Goal: Task Accomplishment & Management: Manage account settings

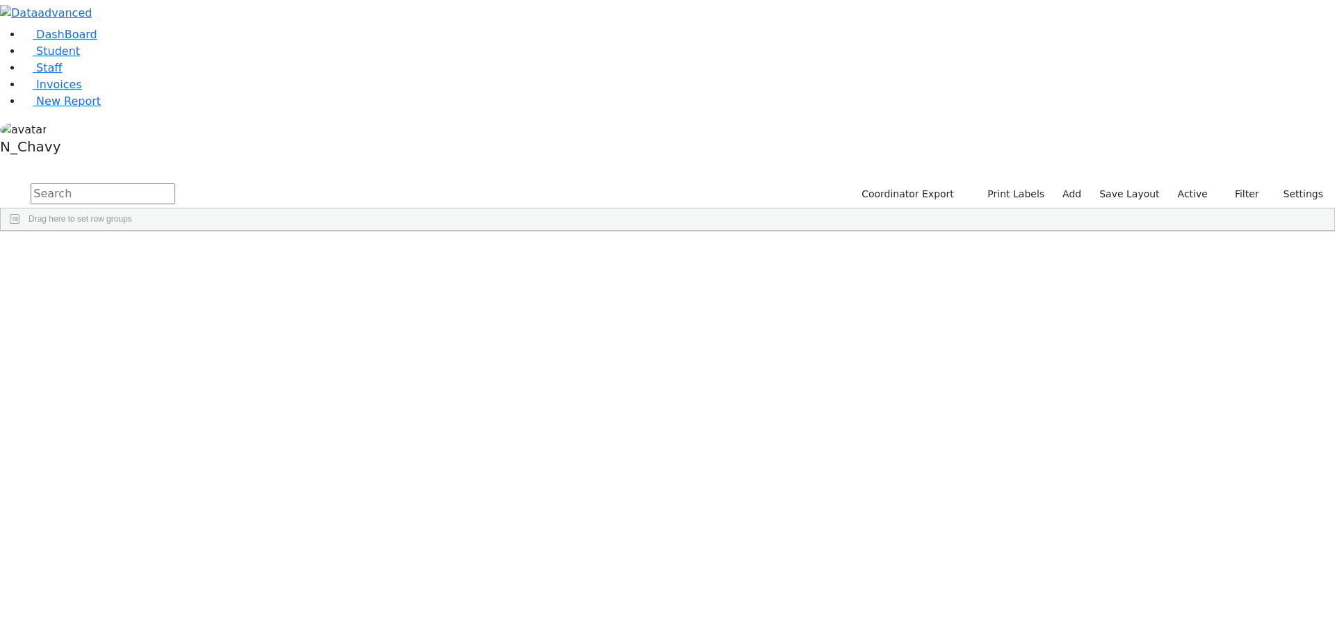
click at [1195, 184] on label "Active" at bounding box center [1192, 195] width 42 height 22
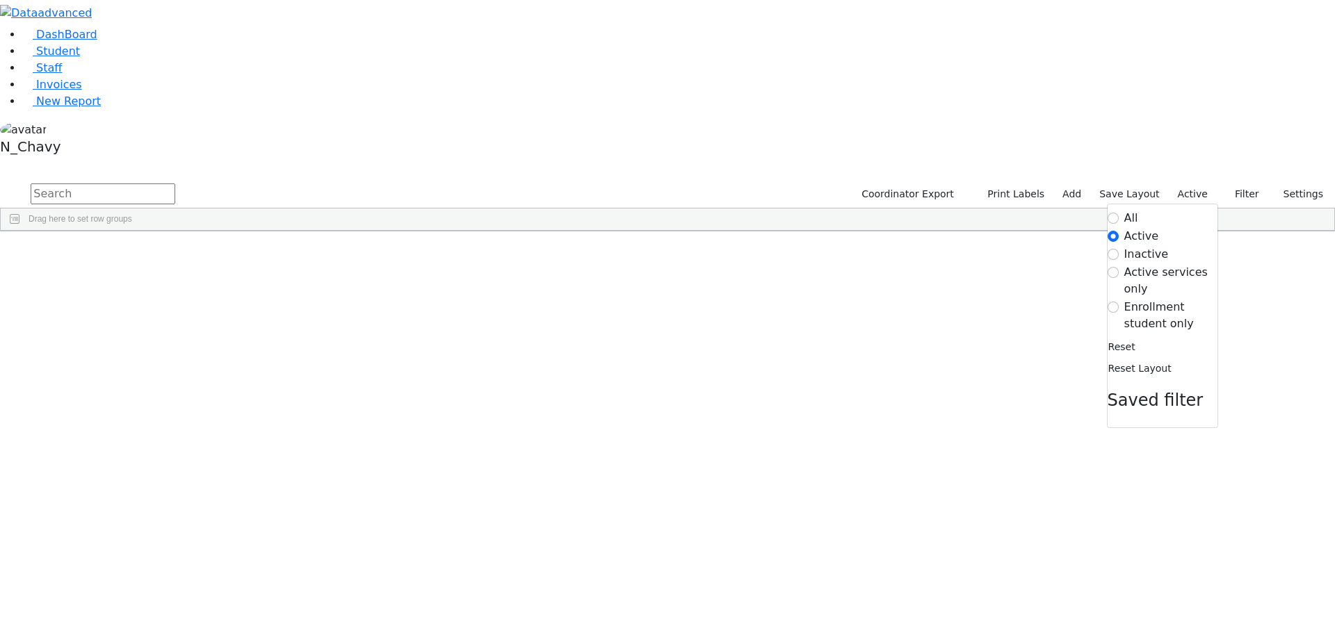
click at [1148, 299] on label "Enrollment student only" at bounding box center [1170, 315] width 93 height 33
click at [1118, 302] on input "Enrollment student only" at bounding box center [1112, 307] width 11 height 11
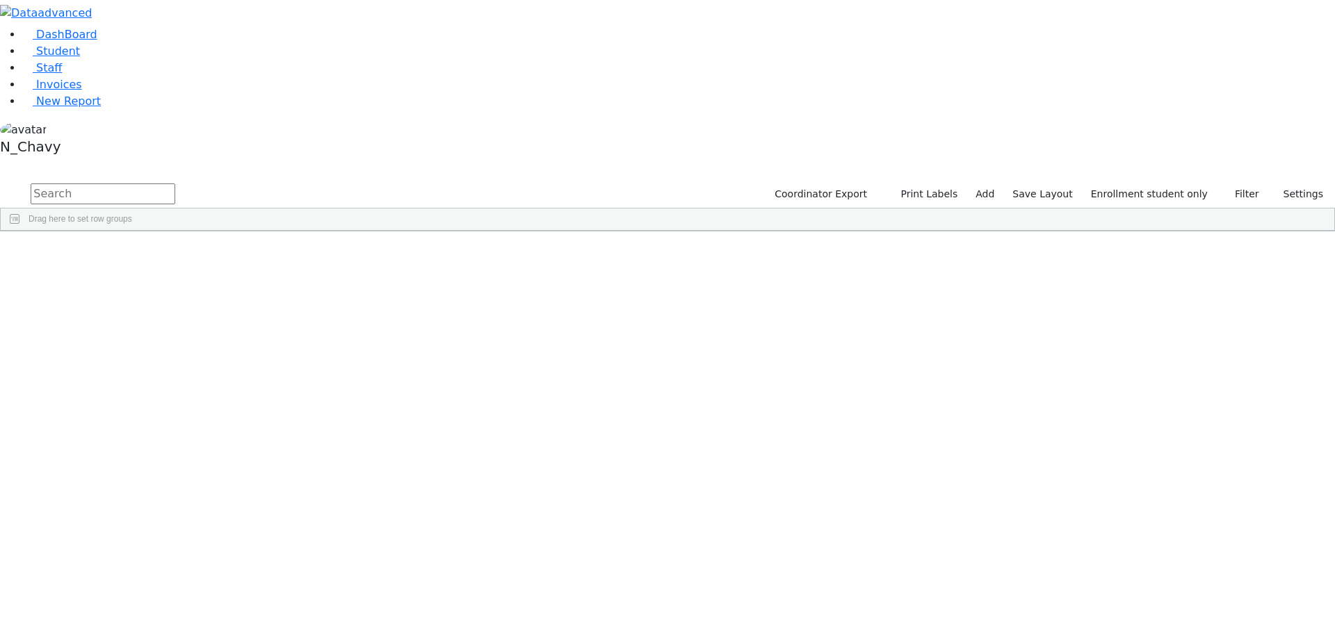
click at [143, 351] on div "[PERSON_NAME]" at bounding box center [107, 360] width 72 height 19
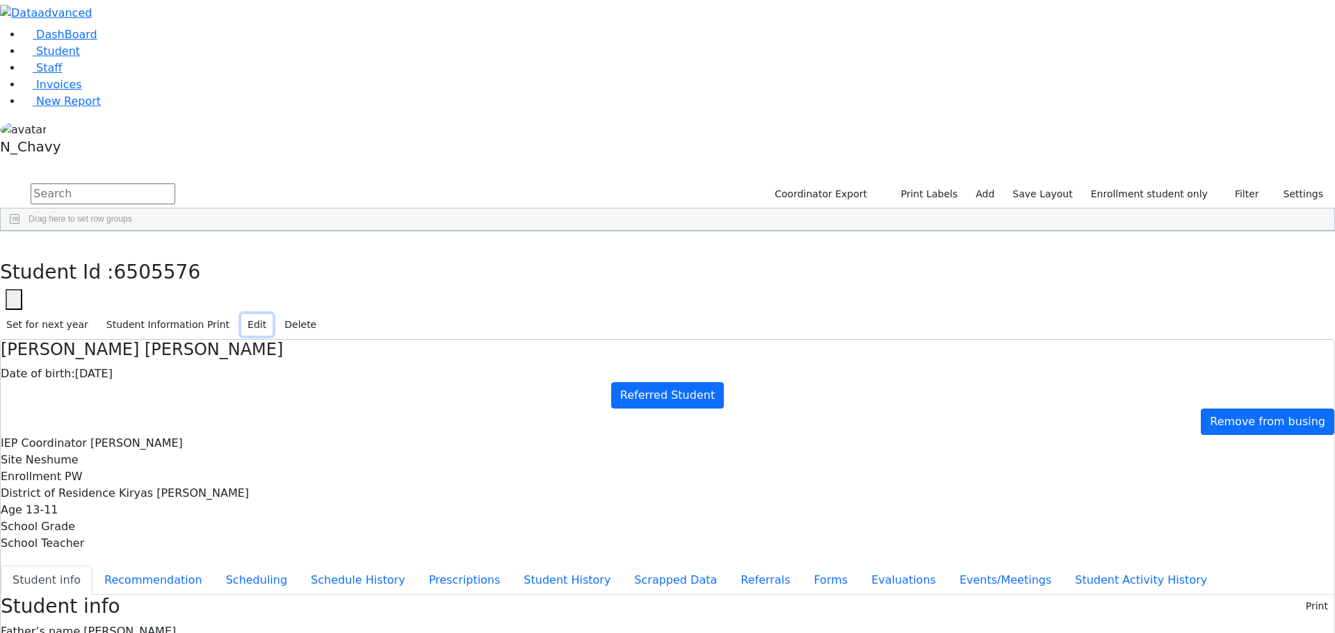
click at [272, 314] on button "Edit" at bounding box center [256, 325] width 31 height 22
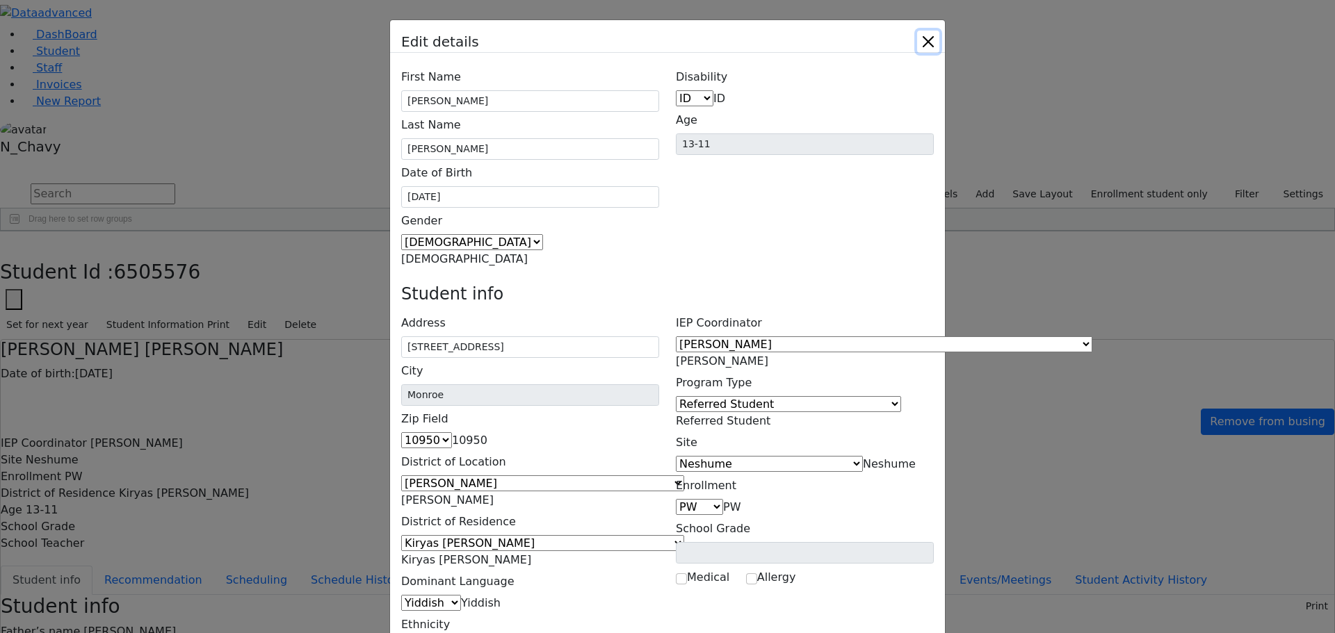
click at [939, 43] on button "Close" at bounding box center [928, 42] width 22 height 22
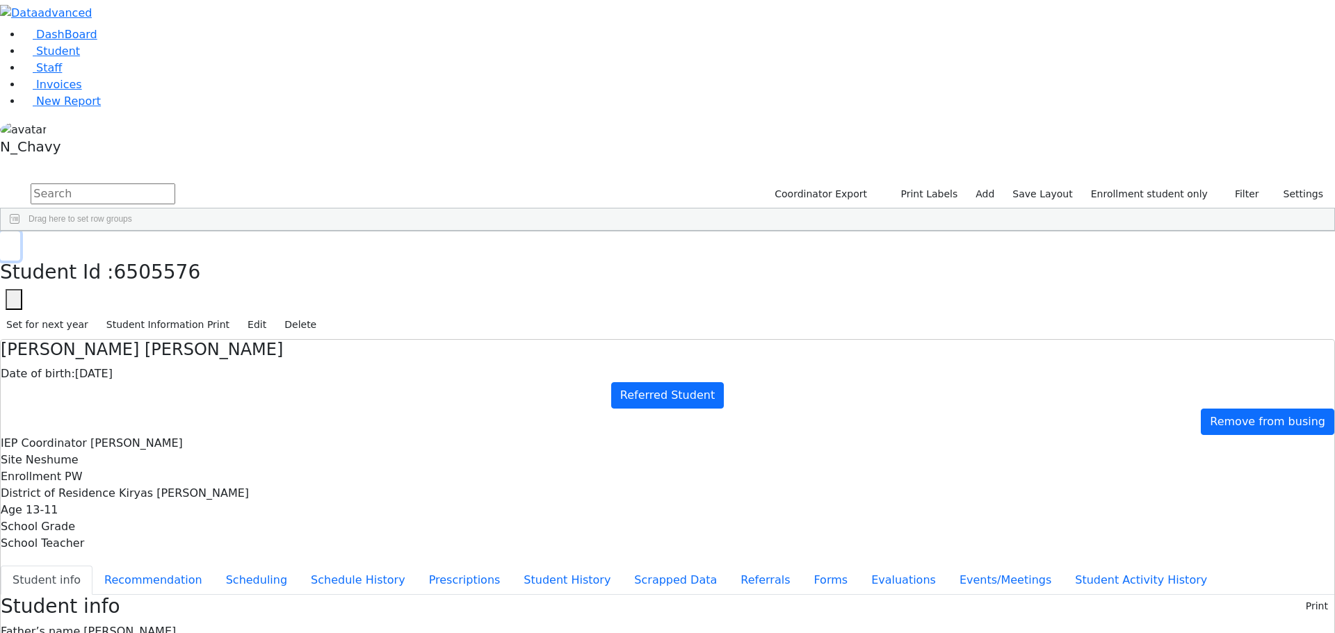
click at [14, 242] on icon "button" at bounding box center [10, 246] width 8 height 8
drag, startPoint x: 262, startPoint y: 489, endPoint x: 256, endPoint y: 623, distance: 134.3
click at [257, 633] on html "Printing Please wait. Remaining time 10 seconds. Print Schedule Options Show Bi…" at bounding box center [667, 597] width 1335 height 1195
drag, startPoint x: 270, startPoint y: 288, endPoint x: 271, endPoint y: 463, distance: 175.2
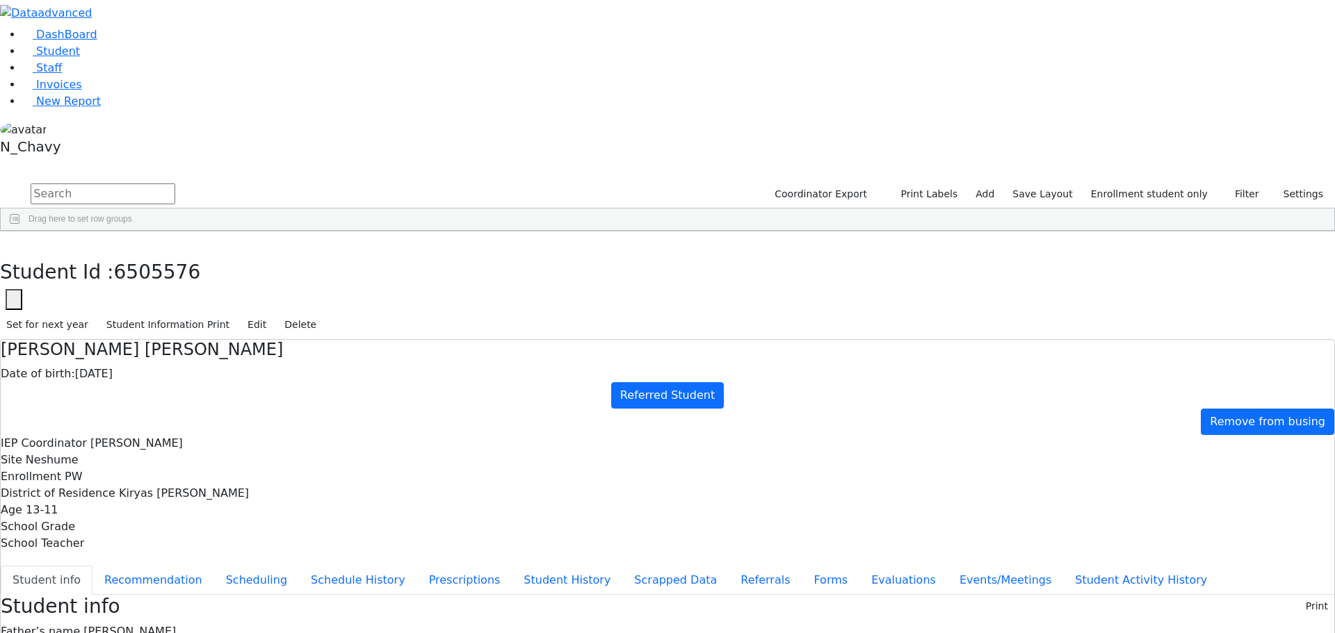
click at [271, 463] on div "6511359 Aharonowitz Yechiel 10/22/2020 Unknown Referred Student Monticello Unkn…" at bounding box center [501, 408] width 1001 height 681
click at [143, 254] on div "Aharonowitz" at bounding box center [107, 263] width 72 height 19
click at [175, 184] on input "text" at bounding box center [103, 194] width 145 height 21
type input "rose"
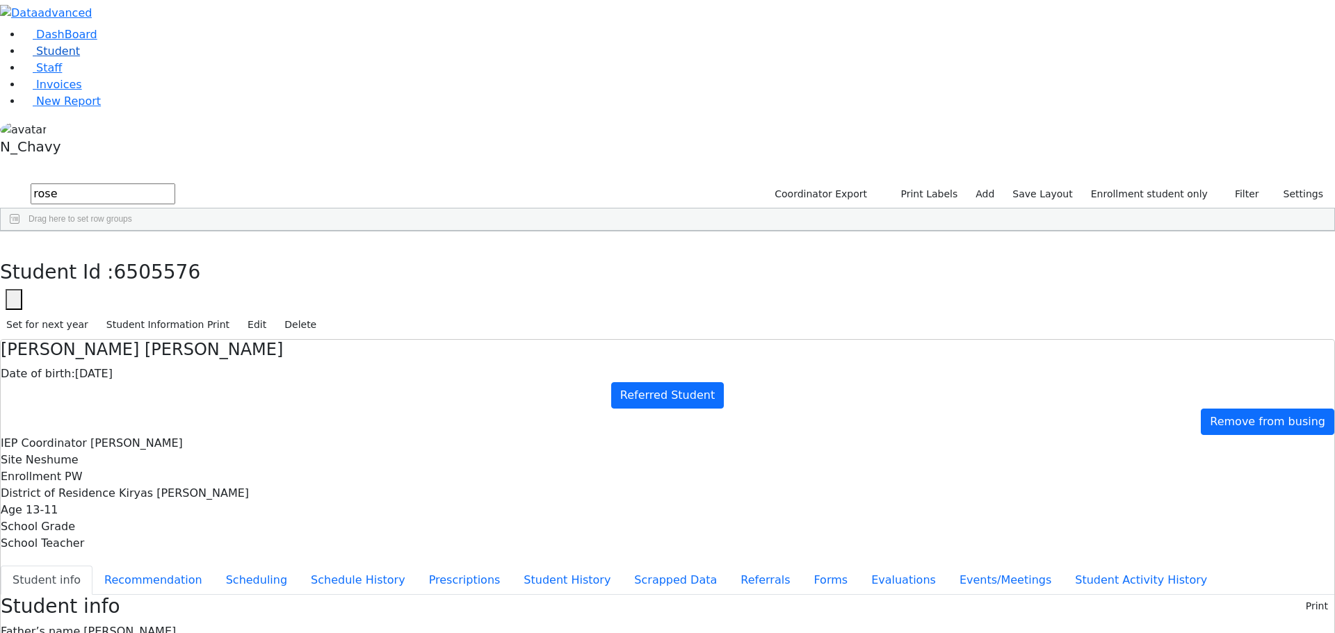
click at [75, 58] on link "Student" at bounding box center [51, 50] width 58 height 13
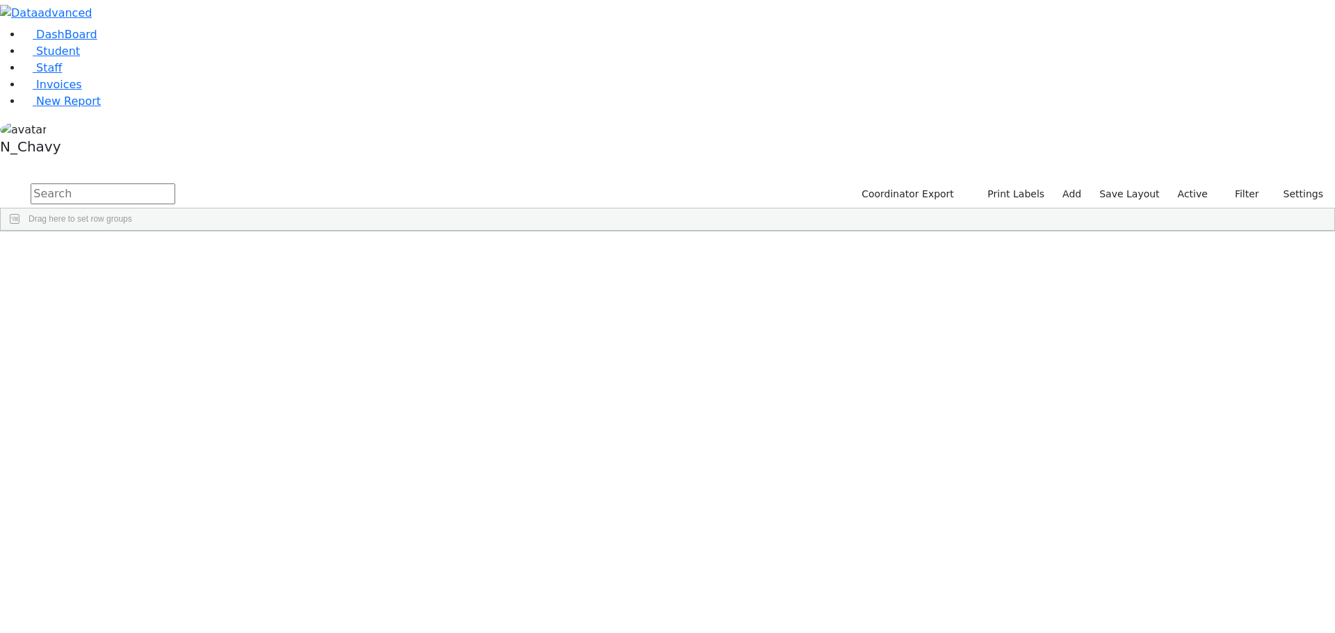
click at [175, 184] on input "text" at bounding box center [103, 194] width 145 height 21
type input "rosenberg"
click at [175, 184] on input "rosenberg" at bounding box center [103, 194] width 145 height 21
drag, startPoint x: 257, startPoint y: 219, endPoint x: 343, endPoint y: 317, distance: 130.5
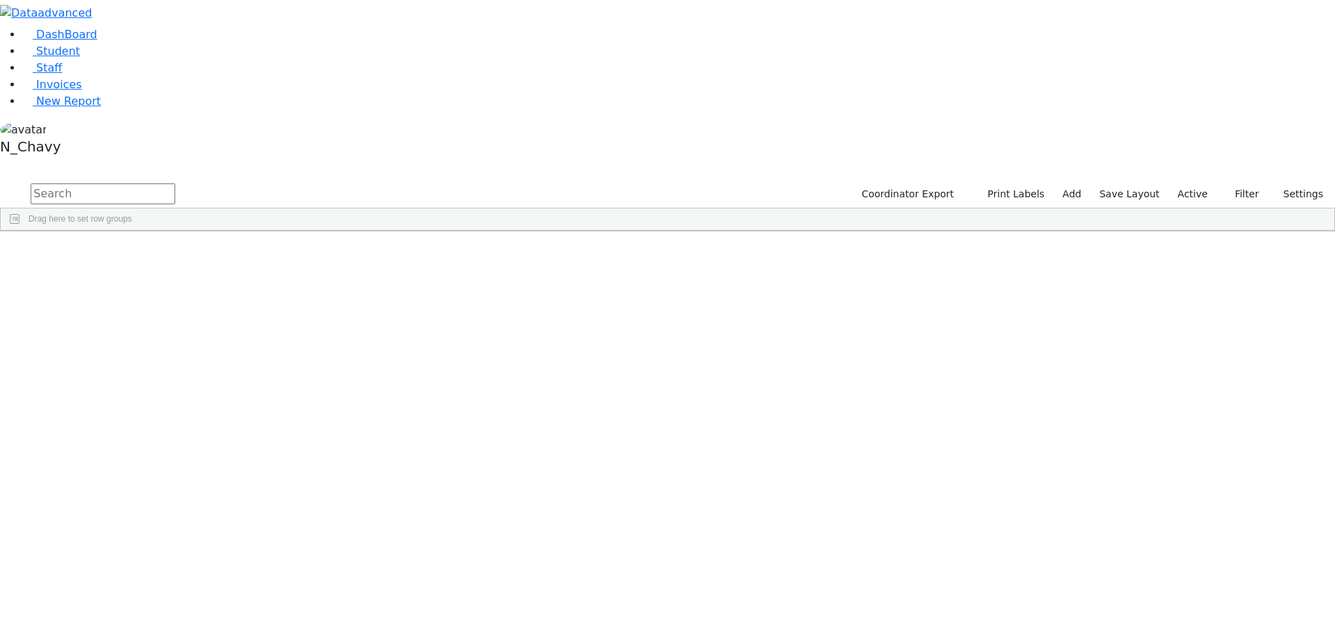
click at [214, 409] on div "[PERSON_NAME]" at bounding box center [179, 418] width 72 height 19
drag, startPoint x: 268, startPoint y: 226, endPoint x: 329, endPoint y: 304, distance: 100.0
drag, startPoint x: 327, startPoint y: 325, endPoint x: 287, endPoint y: 336, distance: 41.2
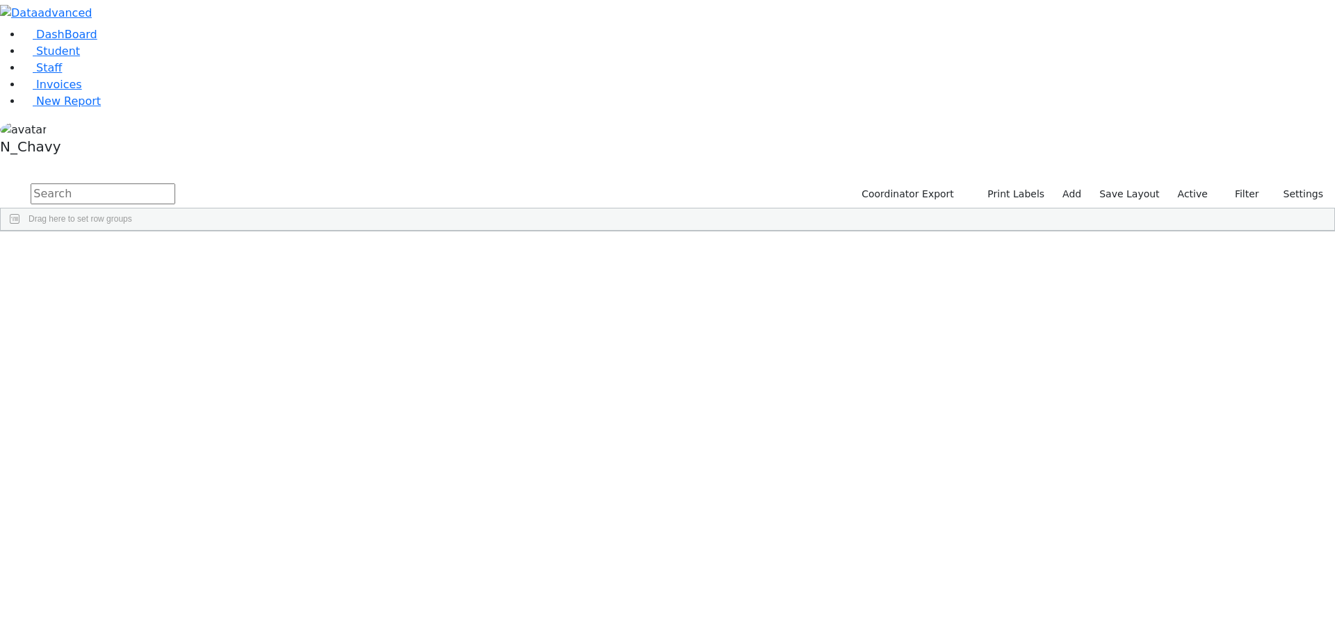
click at [214, 448] on div "Luzer" at bounding box center [179, 457] width 72 height 19
click at [175, 184] on input "text" at bounding box center [103, 194] width 145 height 21
type input "goldberge"
click at [143, 293] on div "Goldberger" at bounding box center [107, 302] width 72 height 19
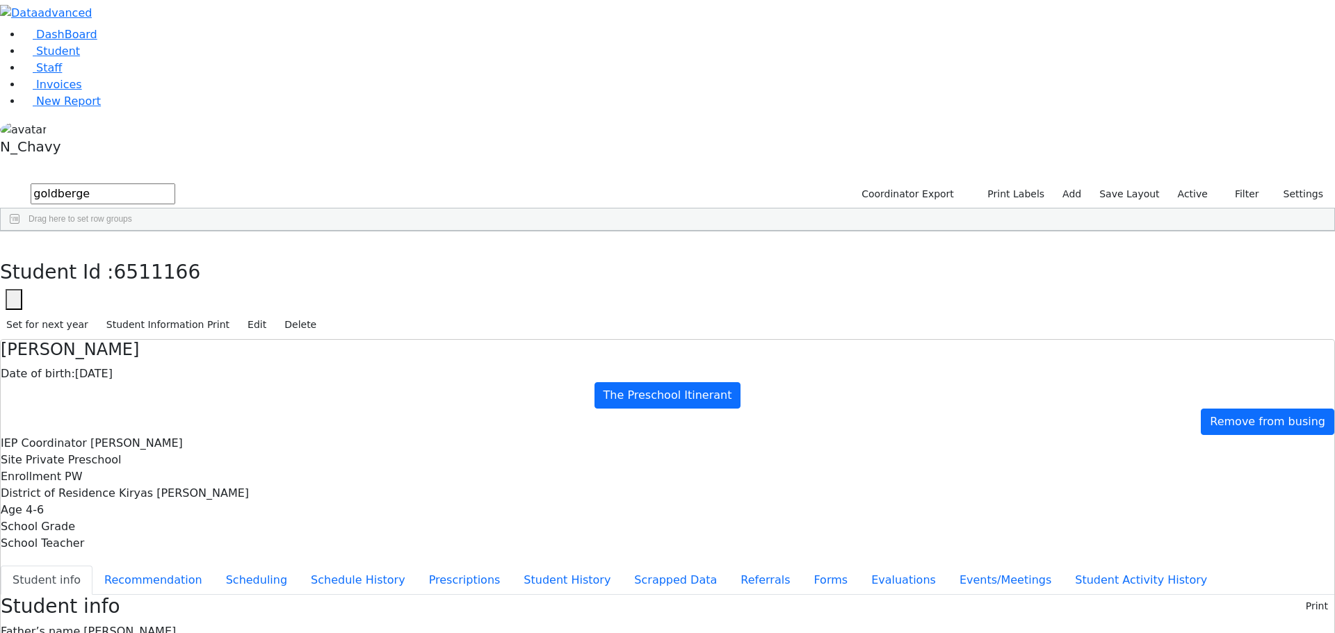
drag, startPoint x: 544, startPoint y: 234, endPoint x: 708, endPoint y: 234, distance: 164.7
click at [80, 58] on link "Student" at bounding box center [51, 50] width 58 height 13
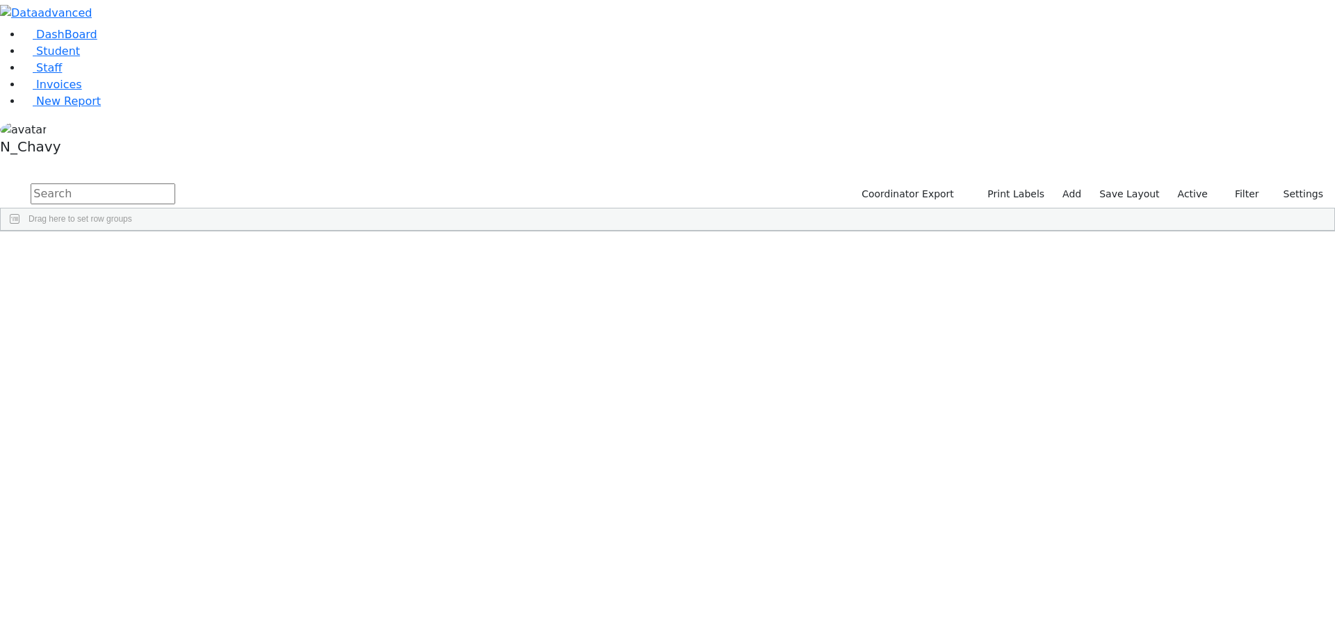
click at [1180, 184] on label "Active" at bounding box center [1192, 195] width 42 height 22
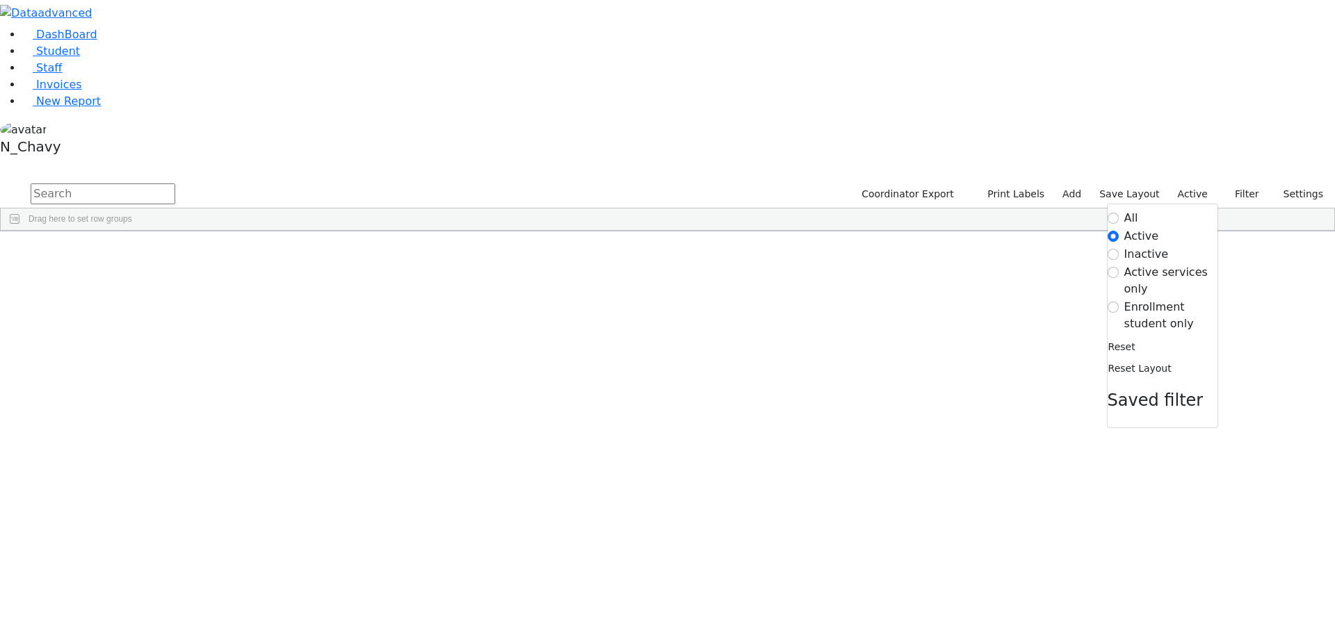
click at [1176, 299] on label "Enrollment student only" at bounding box center [1170, 315] width 93 height 33
click at [1118, 302] on input "Enrollment student only" at bounding box center [1112, 307] width 11 height 11
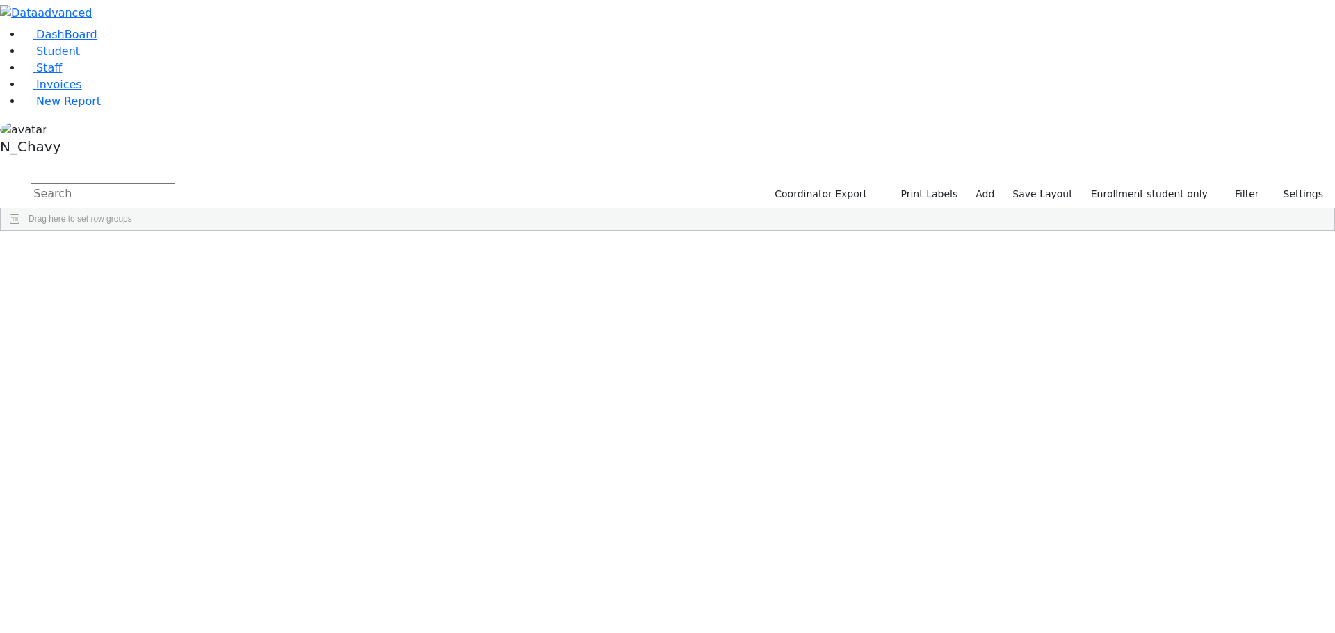
click at [143, 371] on div "Deutsch" at bounding box center [107, 380] width 72 height 19
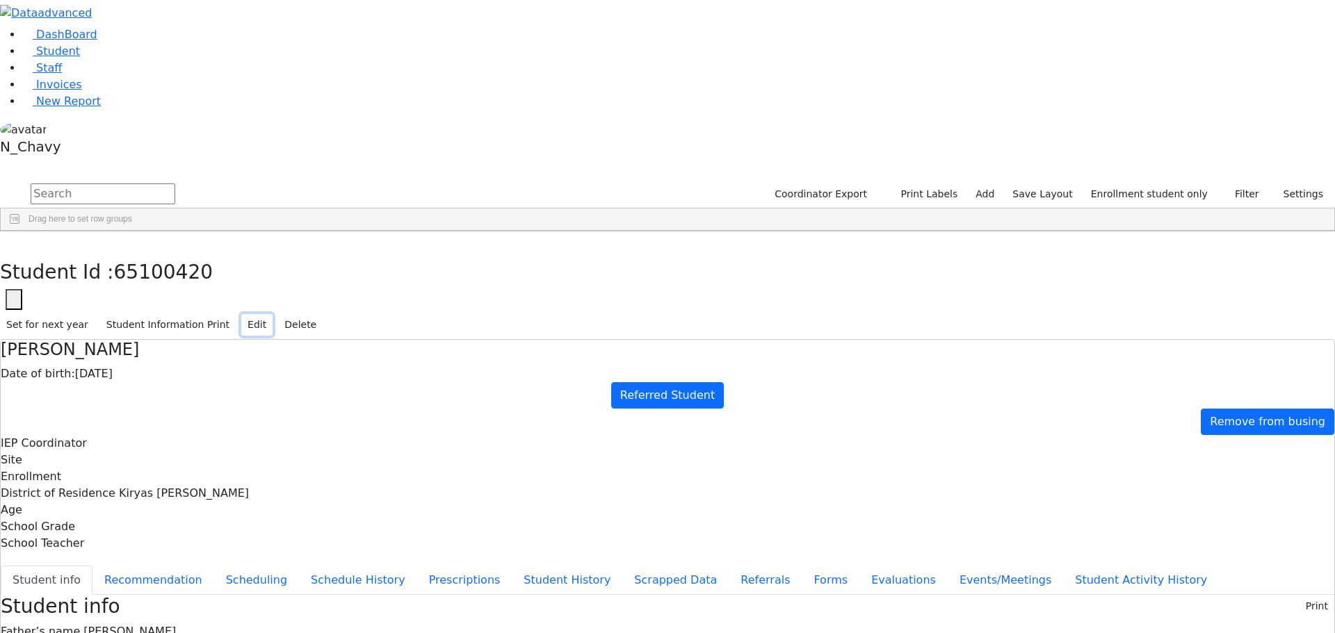
click at [272, 314] on button "Edit" at bounding box center [256, 325] width 31 height 22
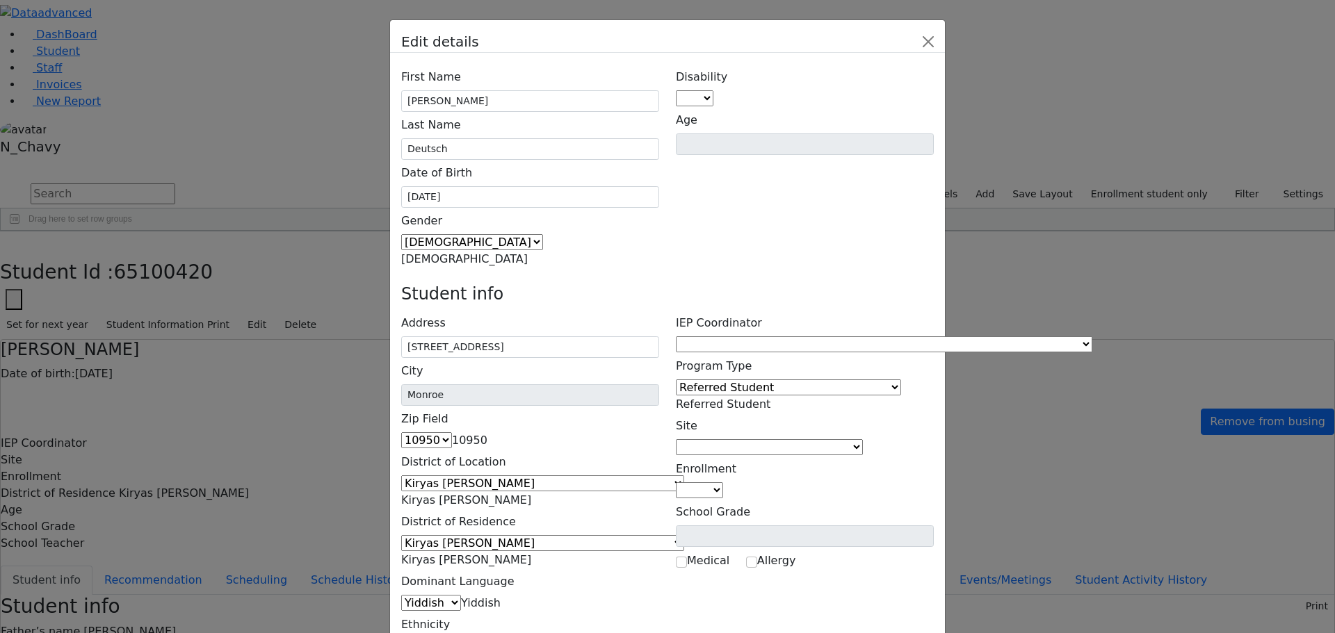
click at [1092, 338] on span at bounding box center [1092, 344] width 0 height 13
type input "unk"
select select "-1"
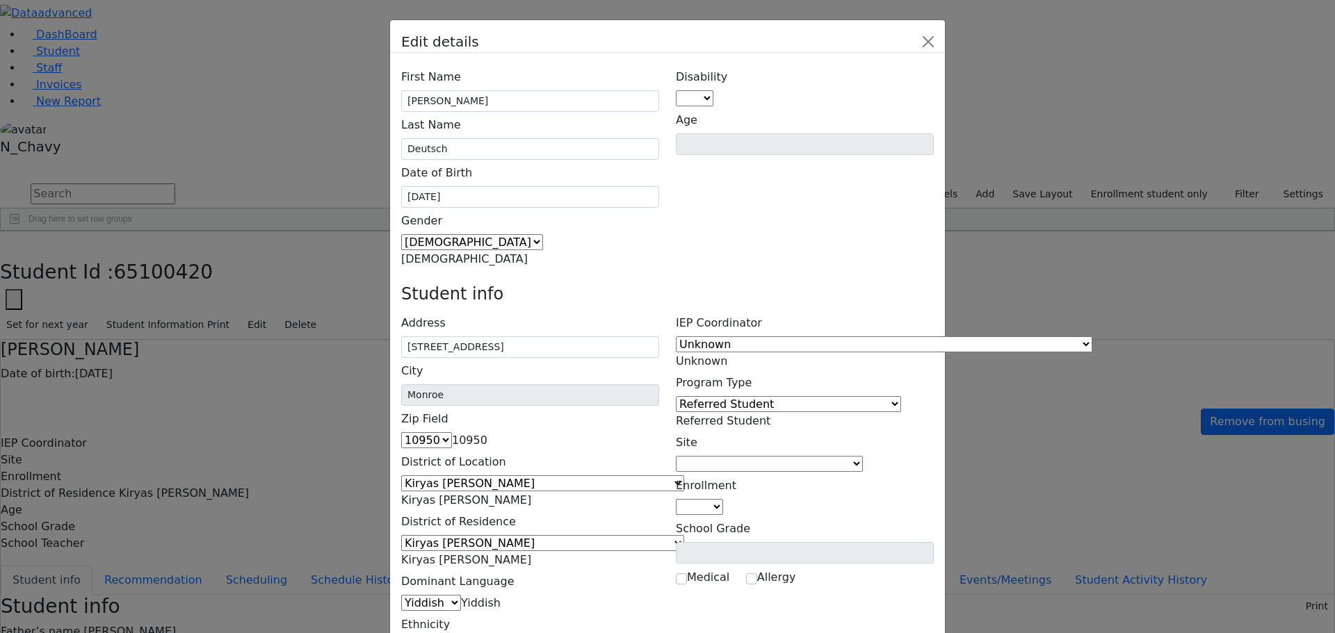
click at [863, 457] on span at bounding box center [863, 463] width 0 height 13
type input "unk"
select select "-1"
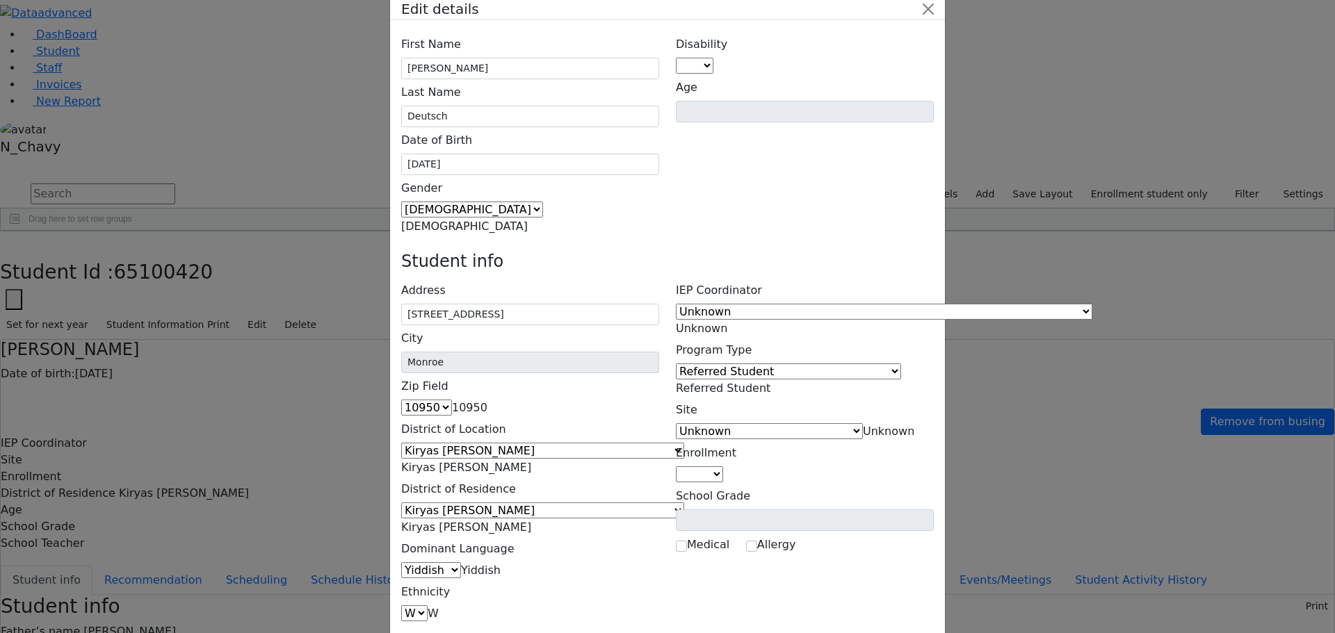
scroll to position [51, 0]
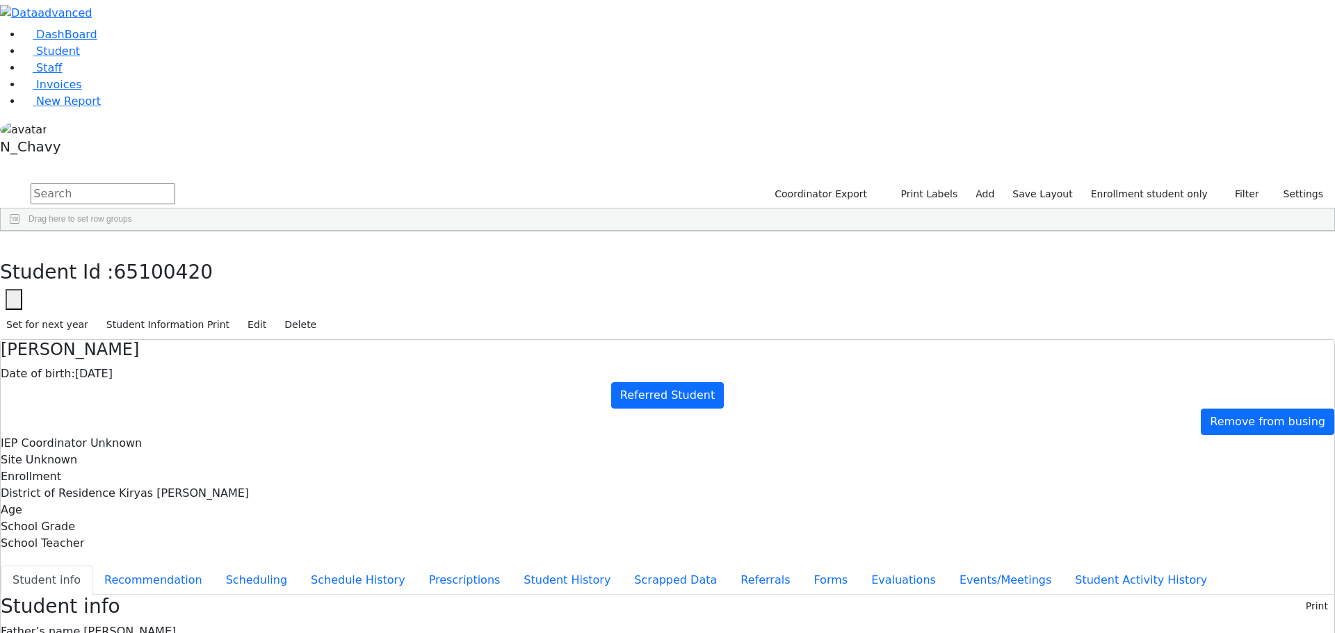
scroll to position [26, 0]
copy div "[EMAIL_ADDRESS][PERSON_NAME][DOMAIN_NAME]"
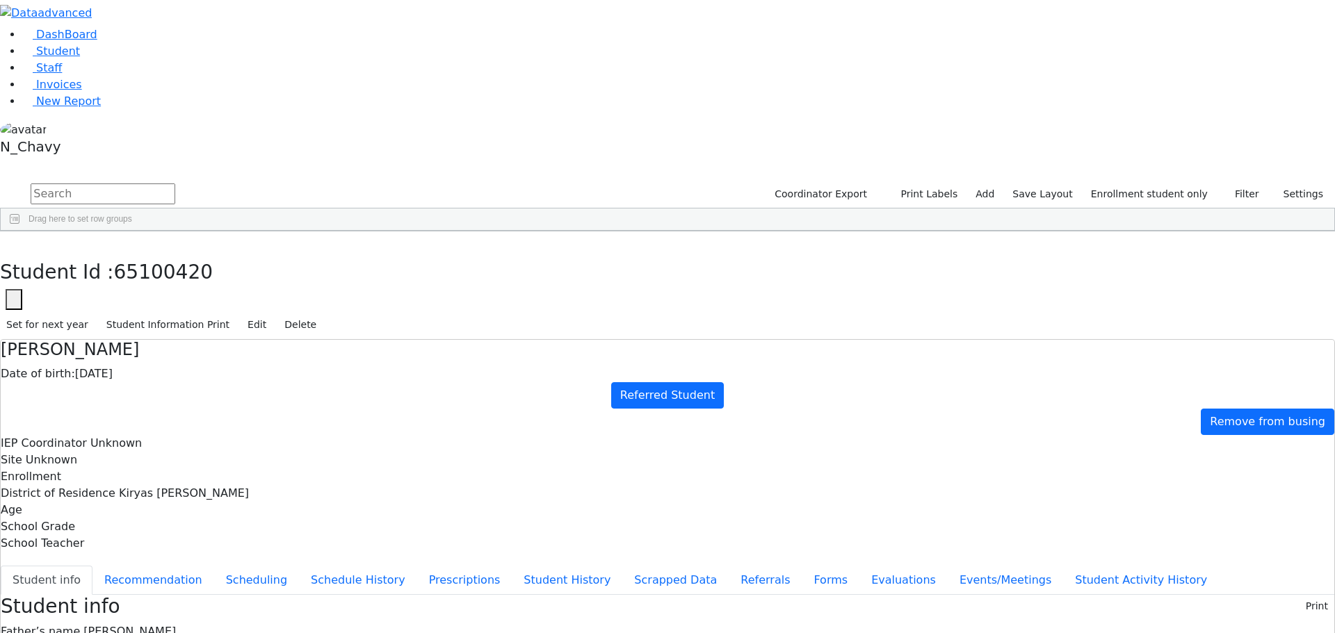
drag, startPoint x: 304, startPoint y: 69, endPoint x: 409, endPoint y: 80, distance: 105.6
click at [409, 340] on div "[PERSON_NAME] Date of birth: [DEMOGRAPHIC_DATA]" at bounding box center [667, 361] width 1333 height 42
click at [409, 366] on div "Date of birth: [DEMOGRAPHIC_DATA]" at bounding box center [667, 374] width 1333 height 17
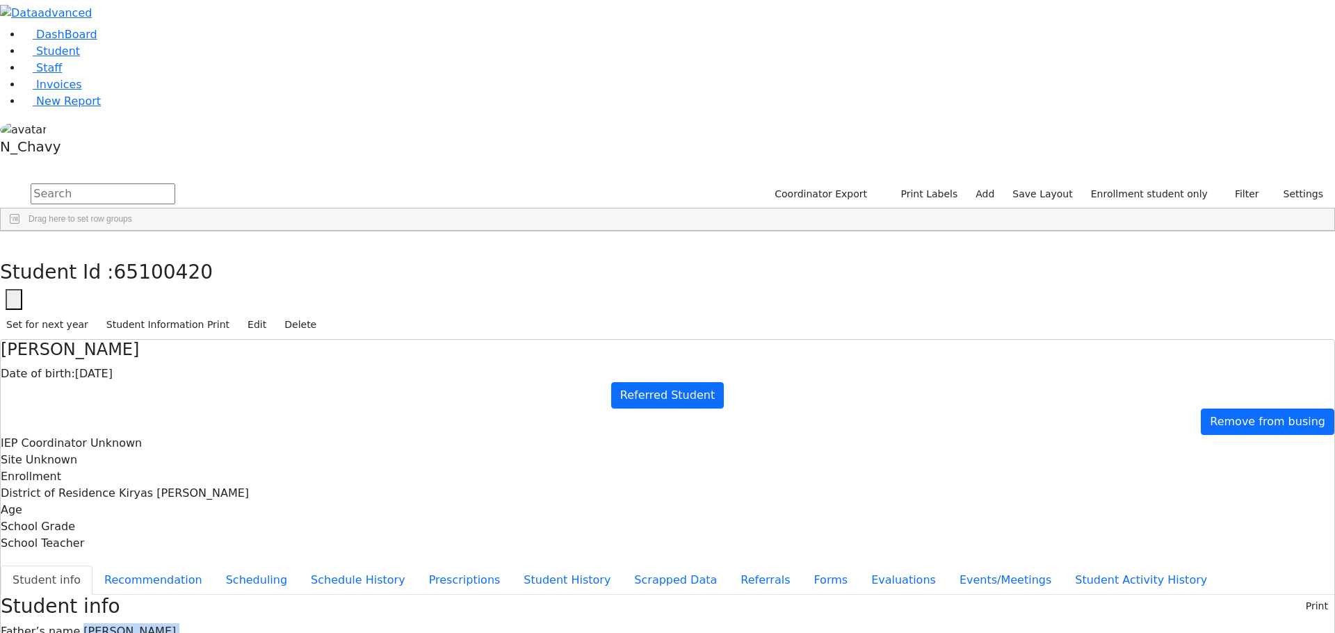
drag, startPoint x: 542, startPoint y: 170, endPoint x: 685, endPoint y: 307, distance: 198.2
drag, startPoint x: 539, startPoint y: 172, endPoint x: 626, endPoint y: 400, distance: 244.0
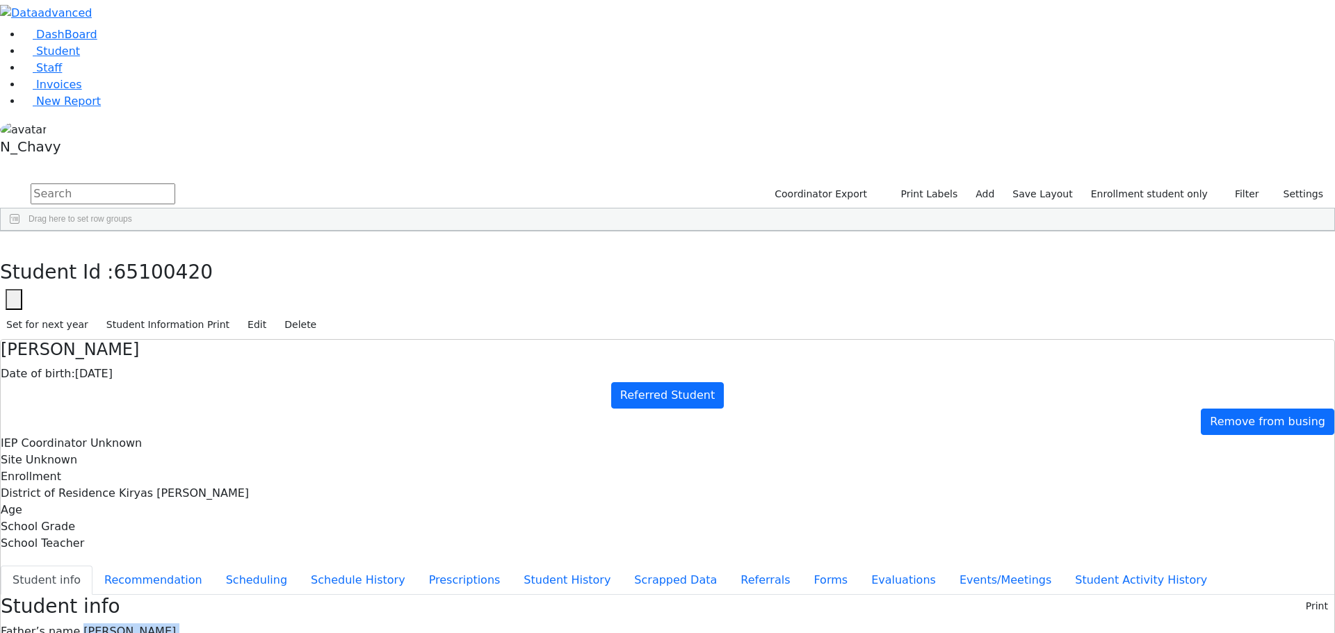
drag, startPoint x: 107, startPoint y: 101, endPoint x: 125, endPoint y: 96, distance: 18.9
click at [80, 58] on link "Student" at bounding box center [51, 50] width 58 height 13
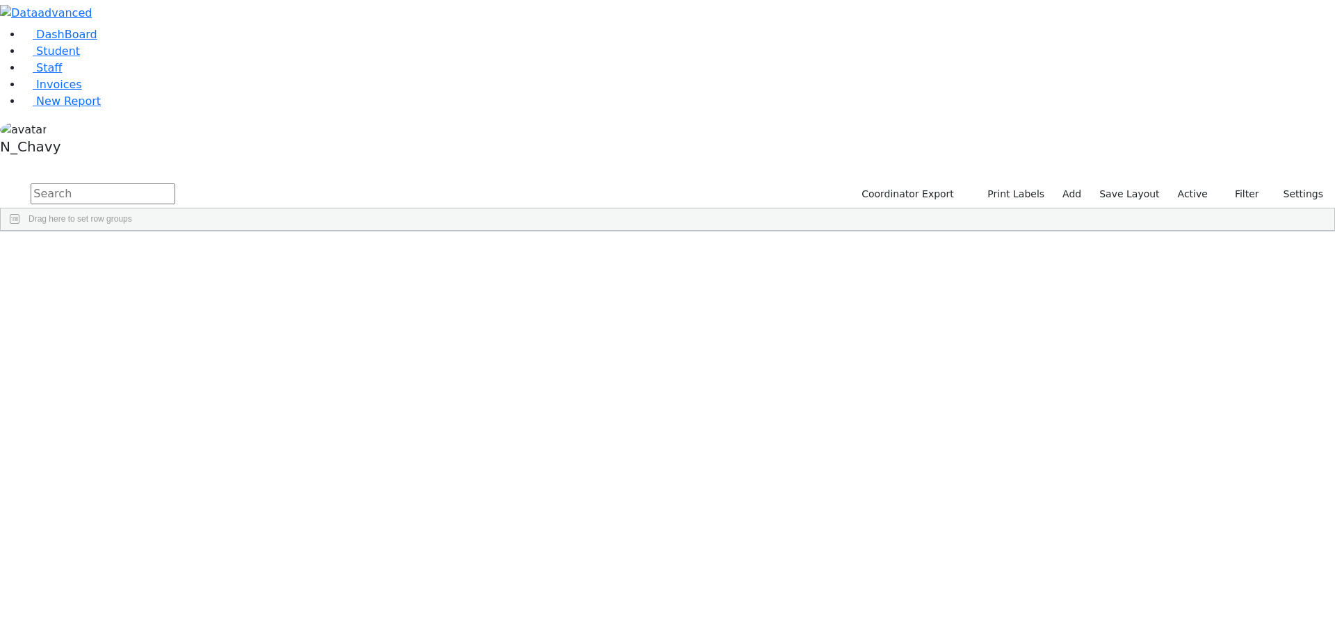
click at [175, 184] on input "text" at bounding box center [103, 194] width 145 height 21
click at [175, 184] on input "scher" at bounding box center [103, 194] width 145 height 21
click at [175, 184] on input "ostre" at bounding box center [103, 194] width 145 height 21
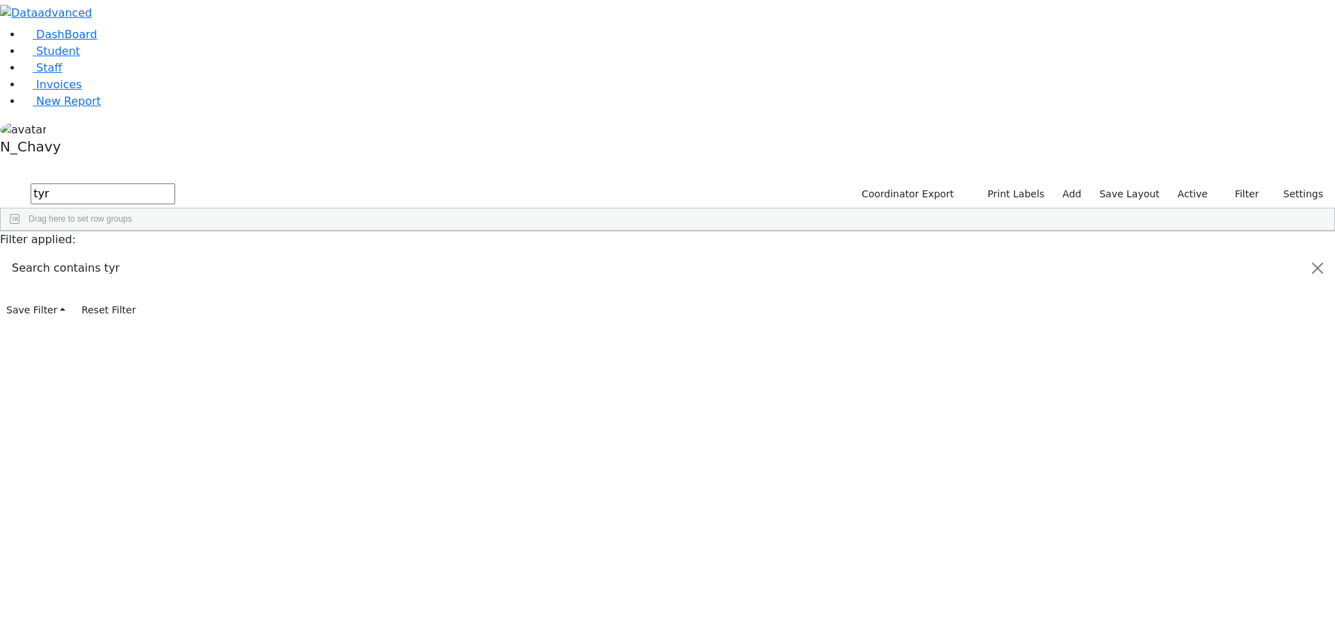
type input "tyr"
click at [1200, 184] on label "Active" at bounding box center [1192, 195] width 42 height 22
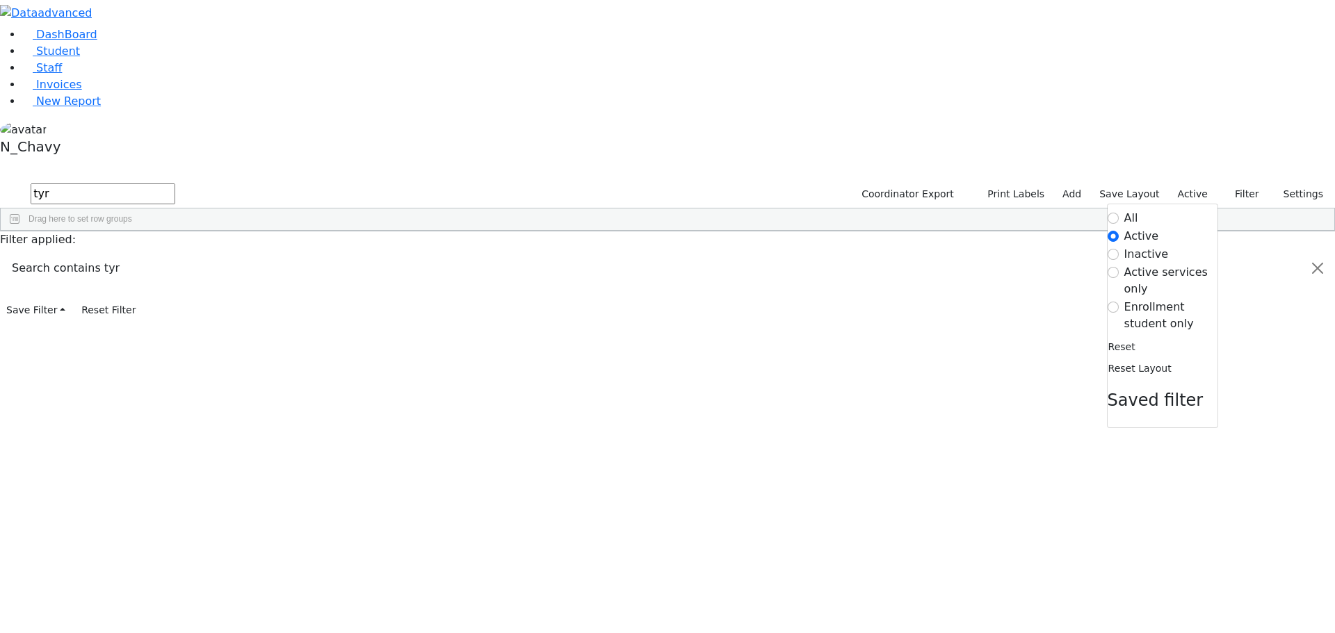
click at [1176, 299] on label "Enrollment student only" at bounding box center [1170, 315] width 93 height 33
click at [1118, 302] on input "Enrollment student only" at bounding box center [1112, 307] width 11 height 11
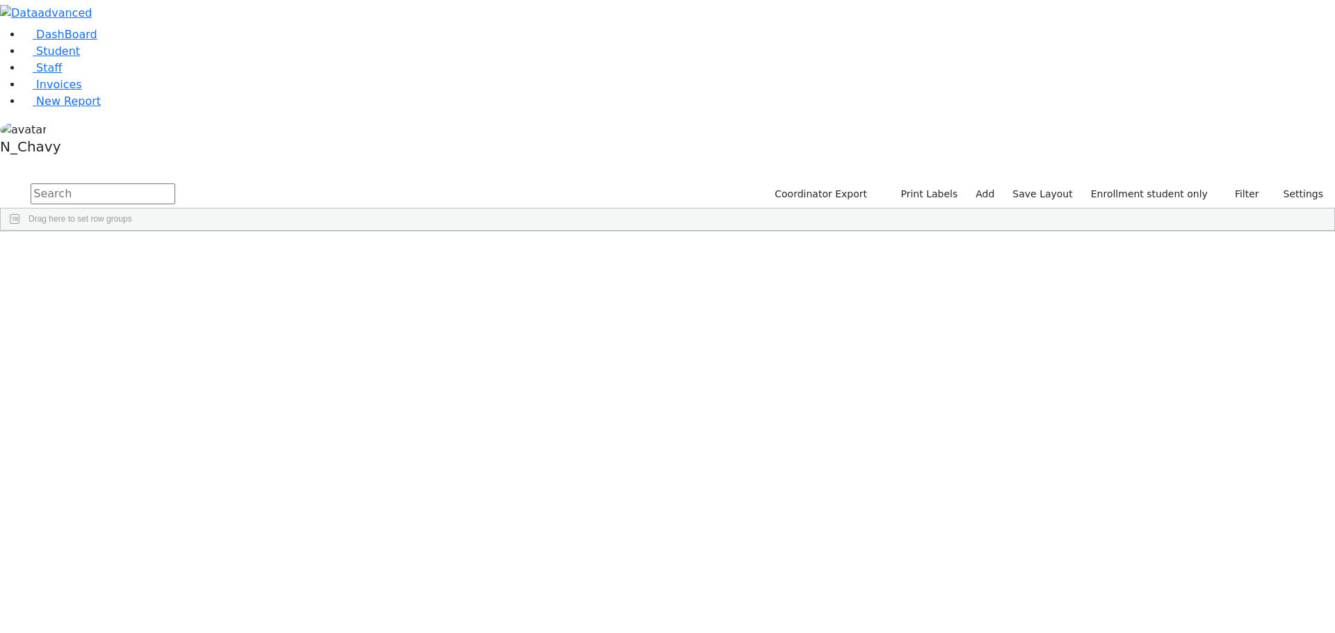
click at [143, 371] on div "Deutsch" at bounding box center [107, 380] width 72 height 19
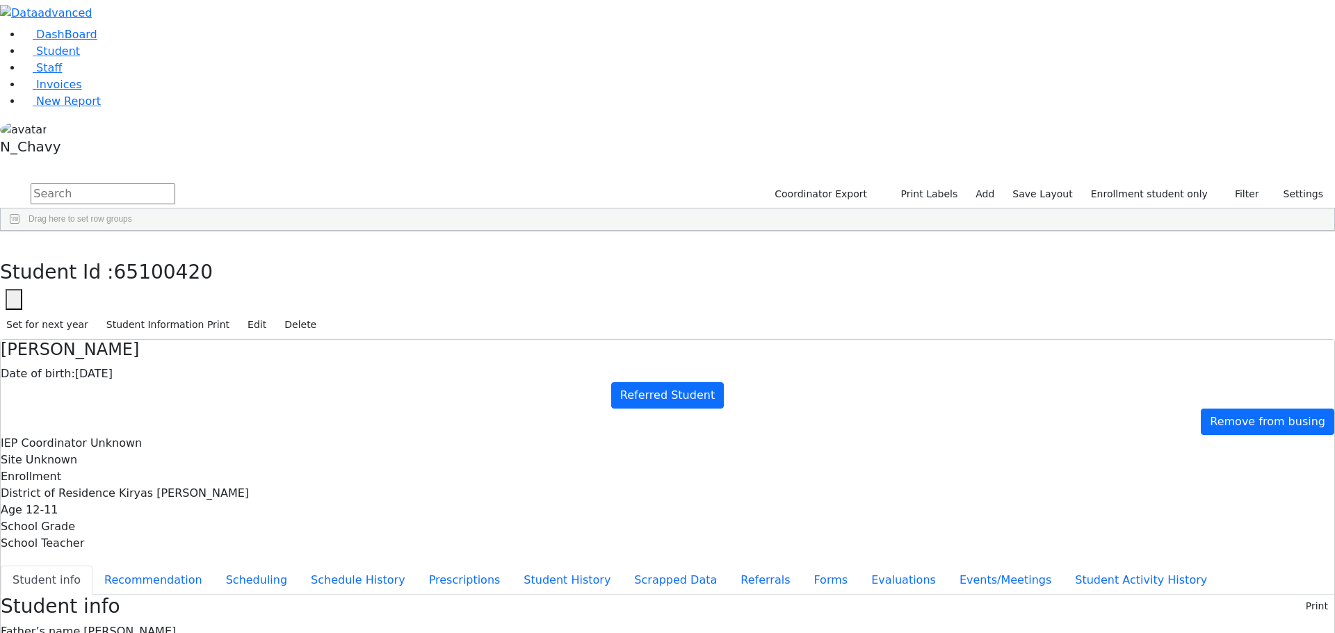
click at [384, 340] on h4 "[PERSON_NAME]" at bounding box center [667, 350] width 1333 height 20
click at [176, 625] on span "[PERSON_NAME]" at bounding box center [129, 631] width 92 height 13
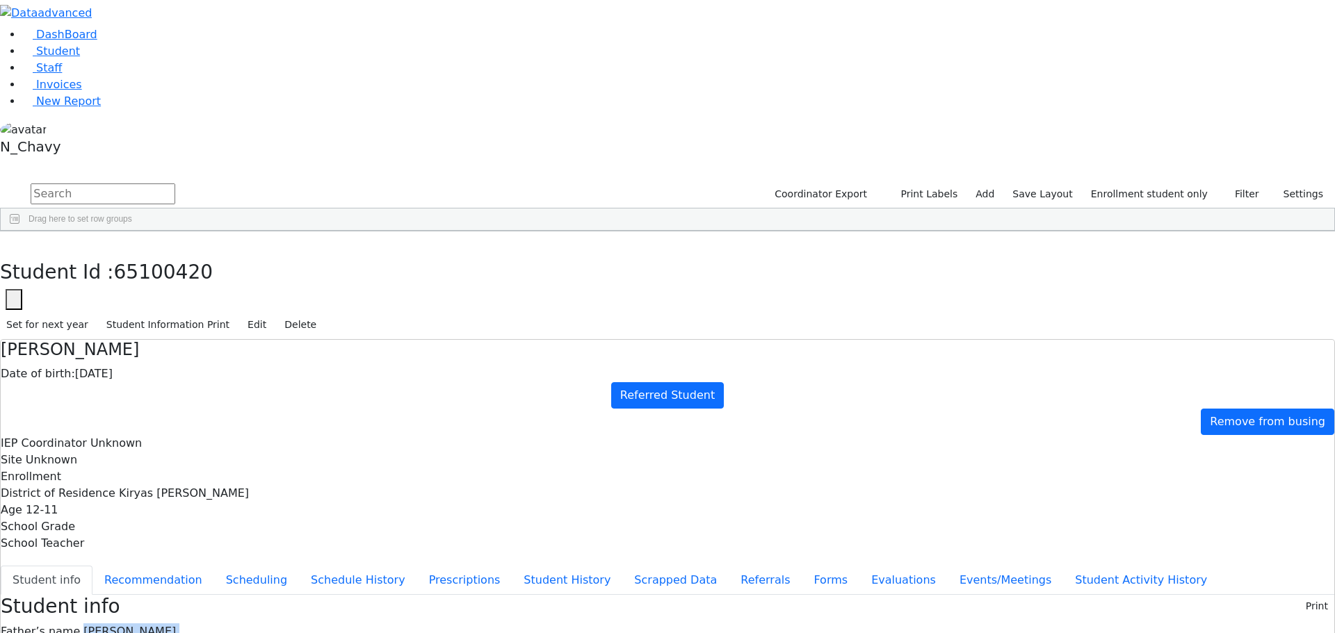
click at [176, 625] on span "[PERSON_NAME]" at bounding box center [129, 631] width 92 height 13
drag, startPoint x: 596, startPoint y: 215, endPoint x: 642, endPoint y: 215, distance: 45.9
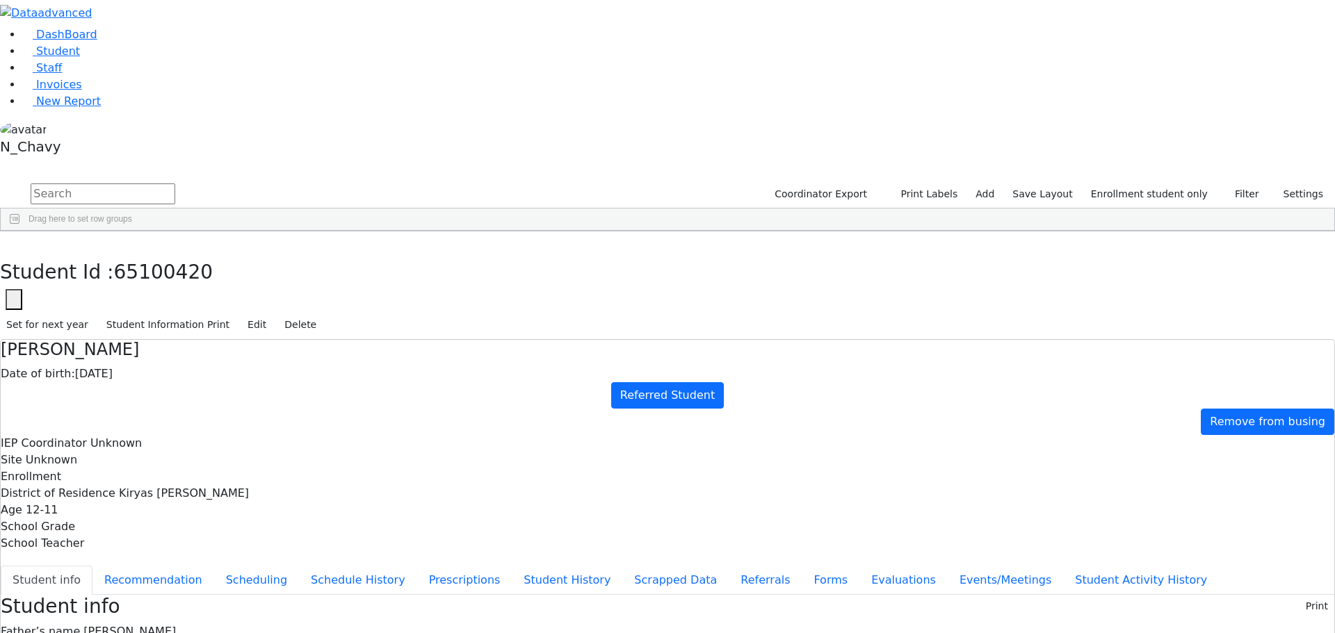
click at [348, 340] on h4 "[PERSON_NAME]" at bounding box center [667, 350] width 1333 height 20
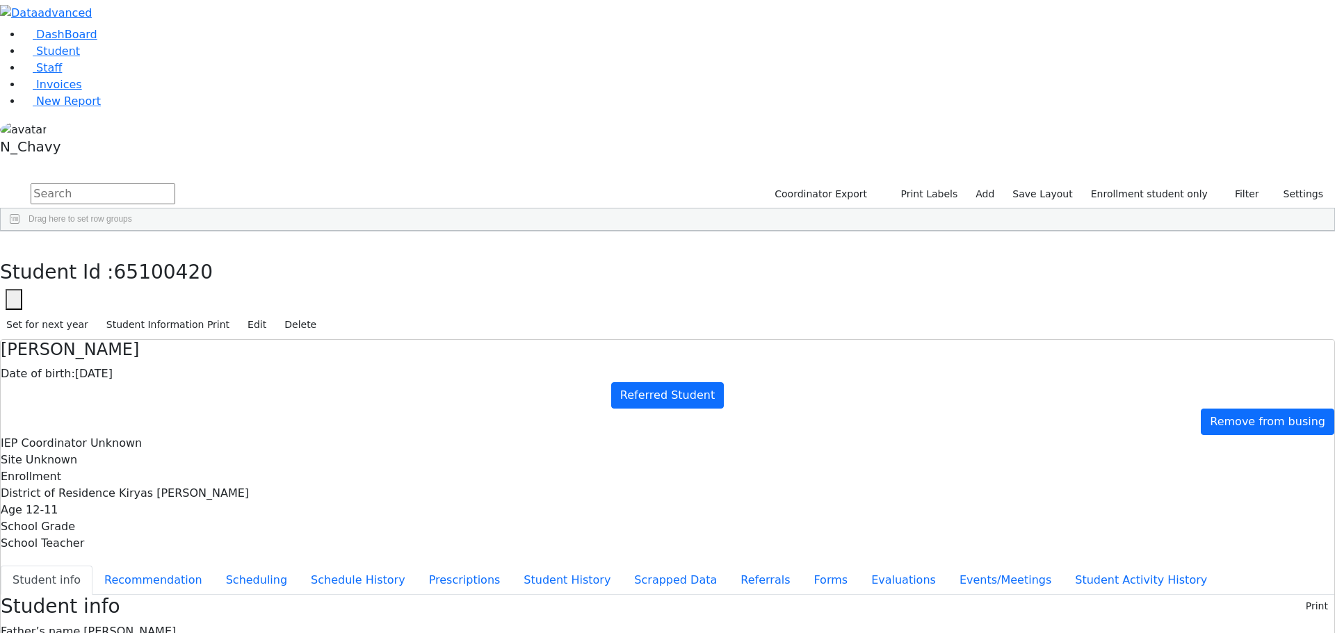
drag, startPoint x: 335, startPoint y: 339, endPoint x: 338, endPoint y: 345, distance: 7.5
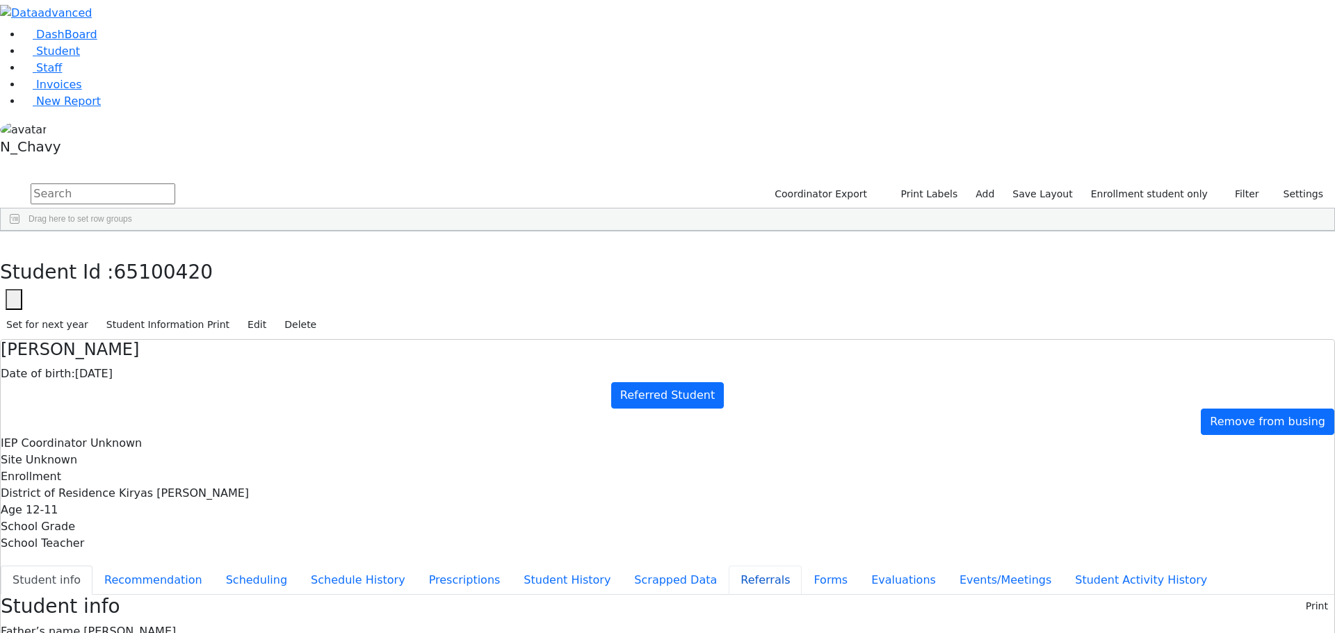
click at [729, 566] on button "Referrals" at bounding box center [765, 580] width 73 height 29
click at [859, 566] on button "Evaluations" at bounding box center [903, 580] width 88 height 29
click at [801, 566] on button "Forms" at bounding box center [830, 580] width 58 height 29
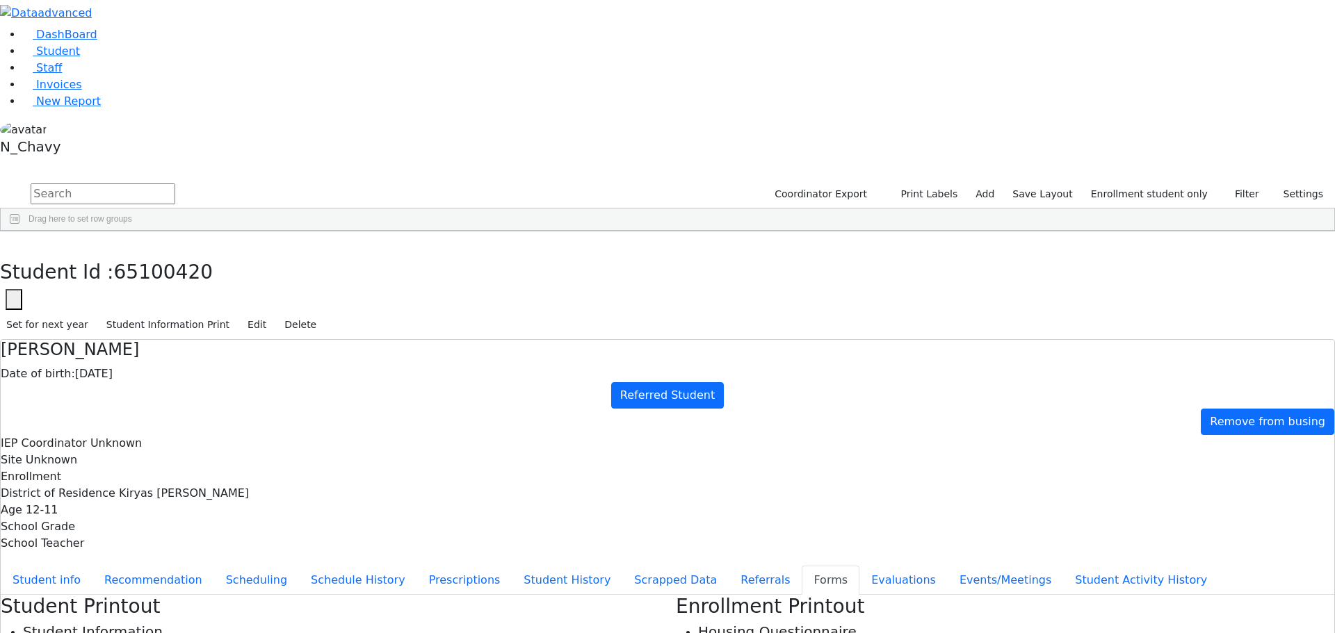
type input "Mrs. Chana Deutsch"
click at [729, 566] on button "Referrals" at bounding box center [765, 580] width 73 height 29
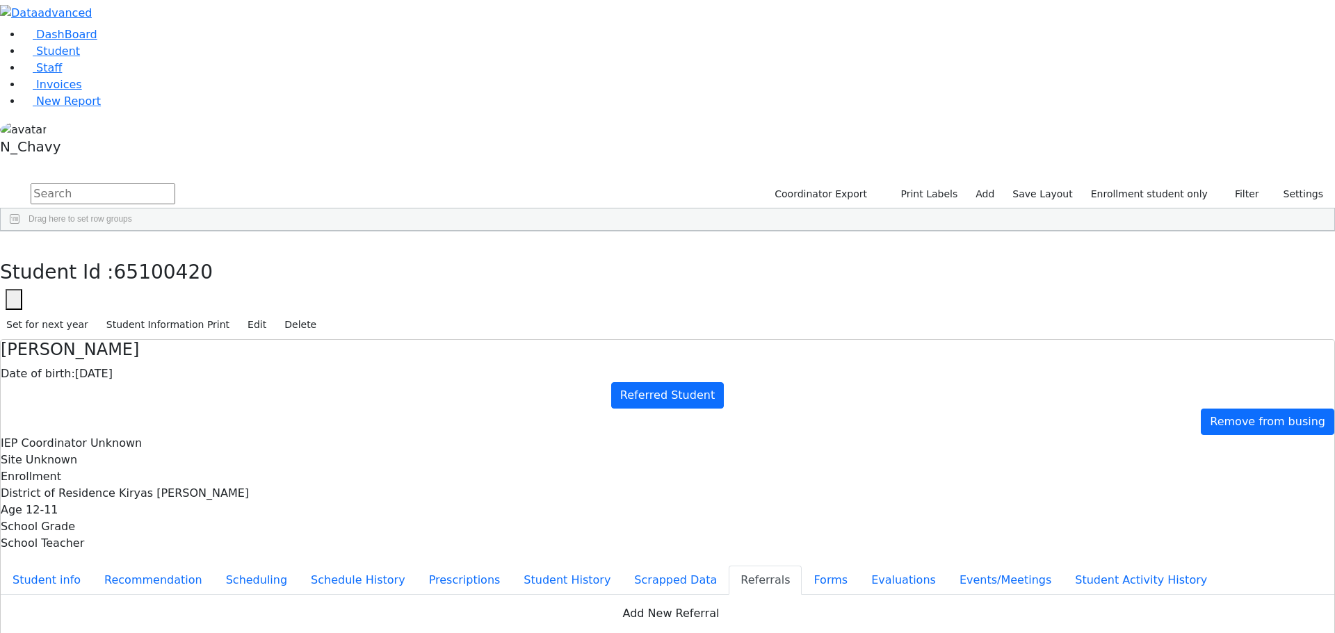
drag, startPoint x: 665, startPoint y: 272, endPoint x: 824, endPoint y: 323, distance: 166.2
click at [17, 298] on icon "button" at bounding box center [14, 301] width 6 height 6
click at [163, 327] on input "65100420" at bounding box center [84, 340] width 157 height 26
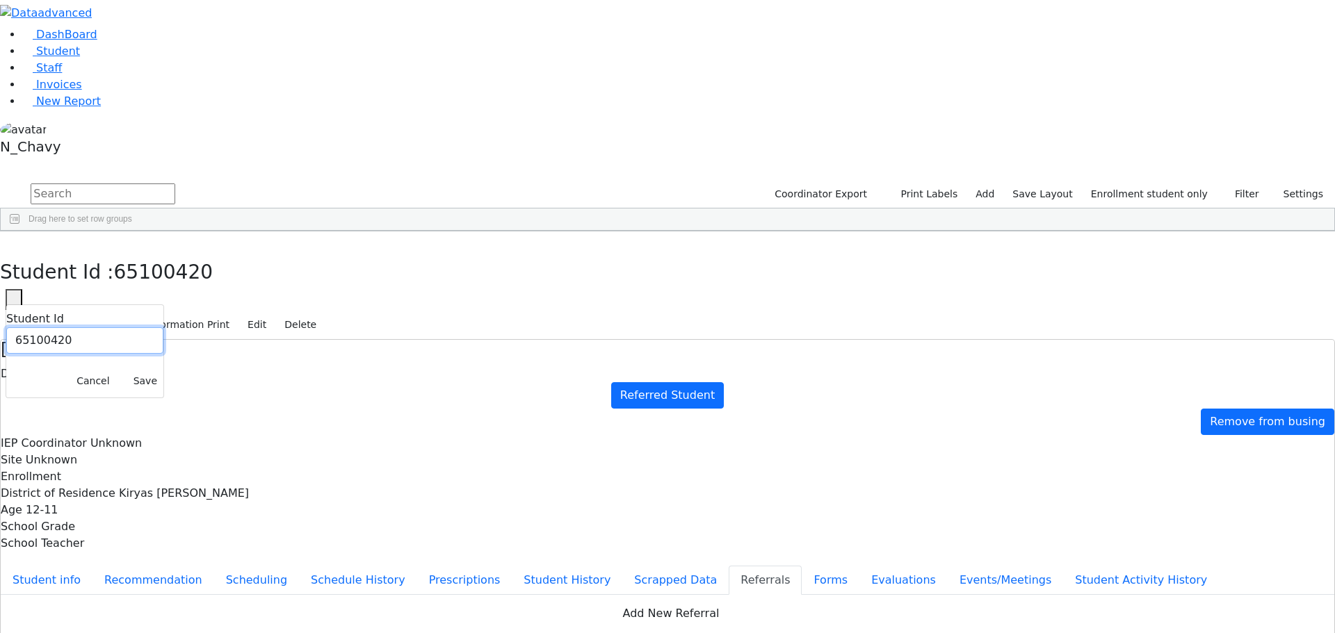
click at [163, 327] on input "65100420" at bounding box center [84, 340] width 157 height 26
paste input "1373"
type input "6511373"
click at [163, 371] on button "Save" at bounding box center [145, 382] width 36 height 22
